Goal: Information Seeking & Learning: Learn about a topic

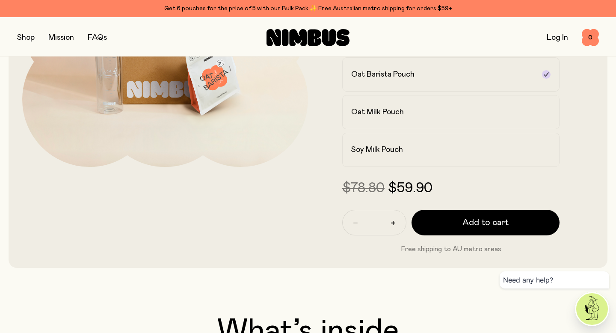
scroll to position [201, 0]
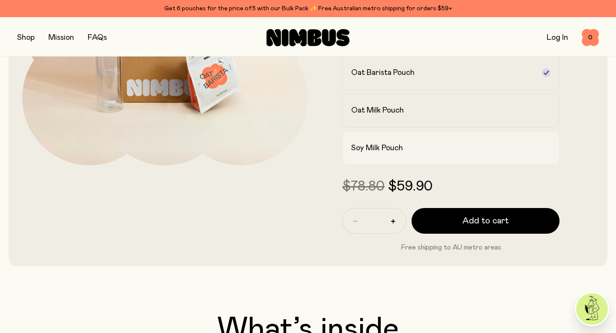
click at [452, 153] on div "Soy Milk Pouch" at bounding box center [443, 148] width 184 height 10
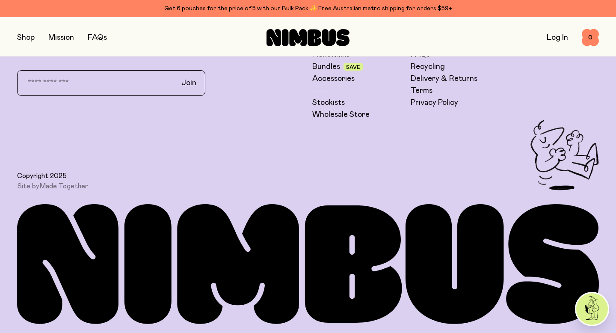
scroll to position [3250, 0]
click at [33, 39] on button "button" at bounding box center [26, 38] width 18 height 12
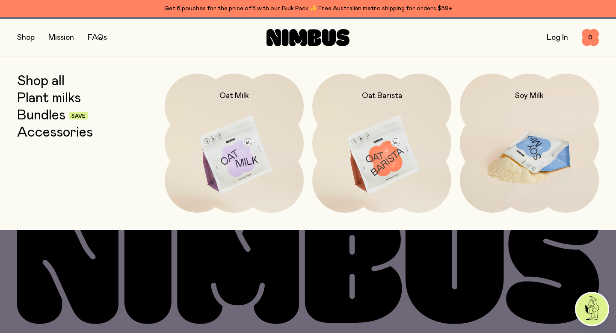
click at [531, 170] on img at bounding box center [529, 156] width 139 height 164
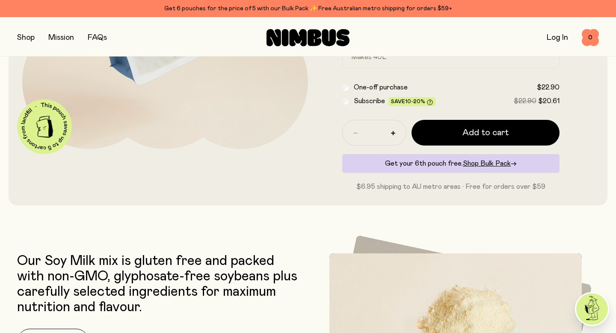
scroll to position [218, 0]
click at [483, 167] on span "Shop Bulk Pack" at bounding box center [487, 163] width 48 height 7
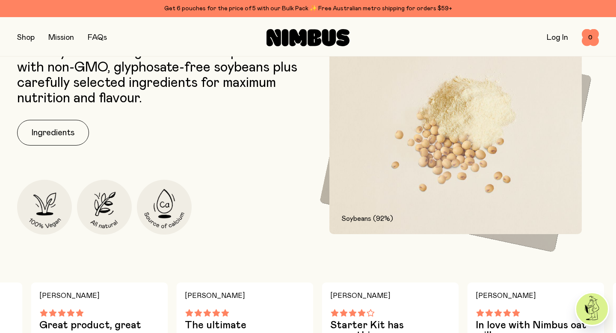
scroll to position [385, 0]
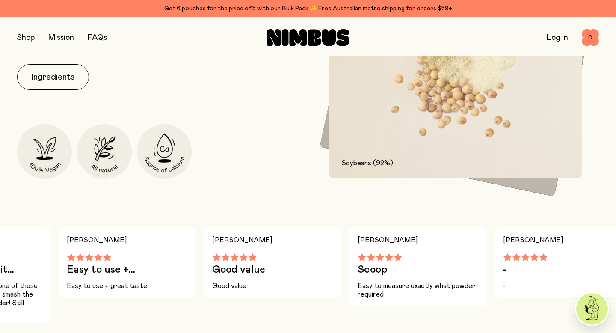
scroll to position [483, 0]
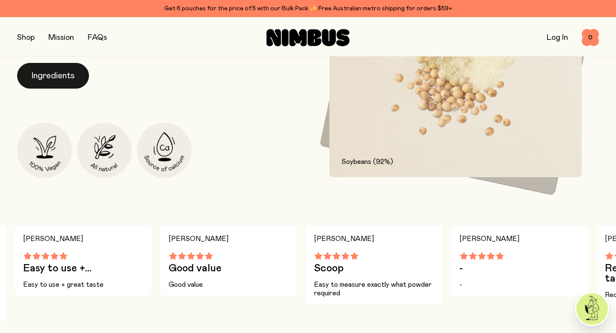
click at [77, 89] on button "Ingredients" at bounding box center [53, 76] width 72 height 26
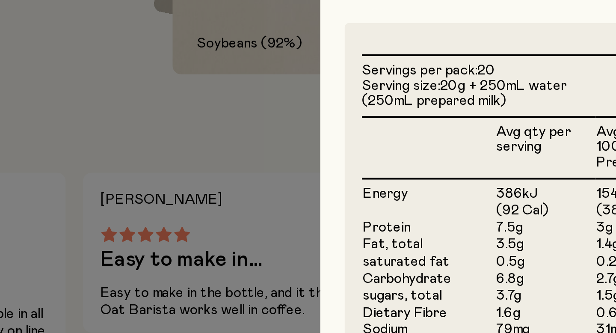
scroll to position [0, 0]
